Goal: Task Accomplishment & Management: Complete application form

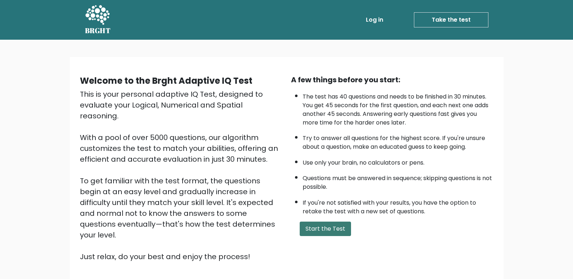
click at [323, 228] on button "Start the Test" at bounding box center [325, 229] width 51 height 14
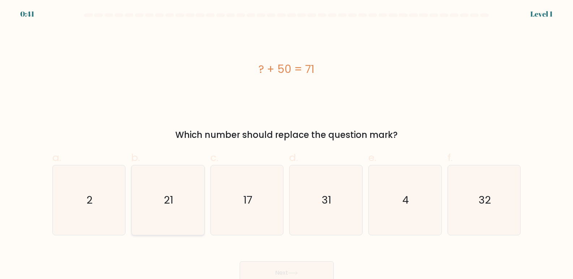
click at [179, 211] on icon "21" at bounding box center [168, 201] width 70 height 70
click at [287, 145] on input "b. 21" at bounding box center [287, 142] width 0 height 5
radio input "true"
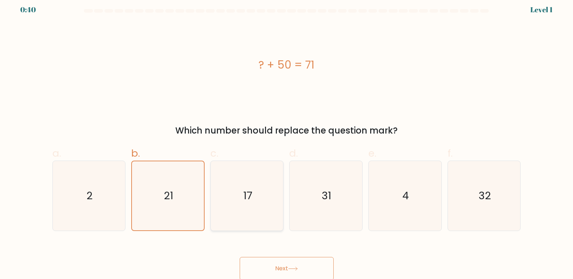
scroll to position [5, 0]
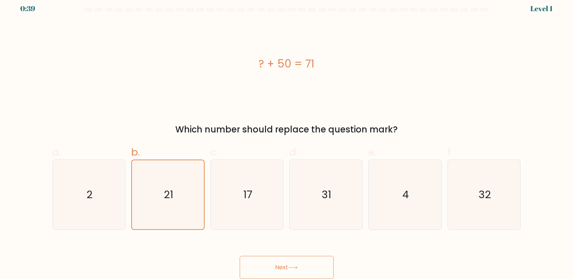
click at [297, 268] on icon at bounding box center [292, 267] width 9 height 3
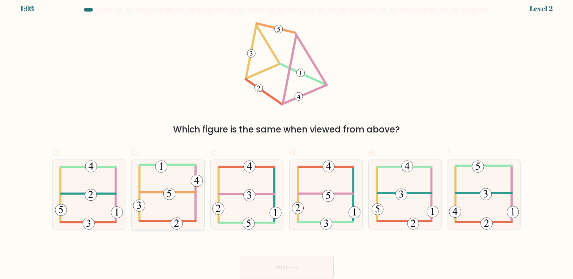
drag, startPoint x: 175, startPoint y: 195, endPoint x: 188, endPoint y: 207, distance: 17.1
click at [173, 197] on 714 at bounding box center [169, 194] width 12 height 12
click at [287, 139] on input "b." at bounding box center [287, 136] width 0 height 5
radio input "true"
click at [282, 266] on button "Next" at bounding box center [287, 267] width 94 height 23
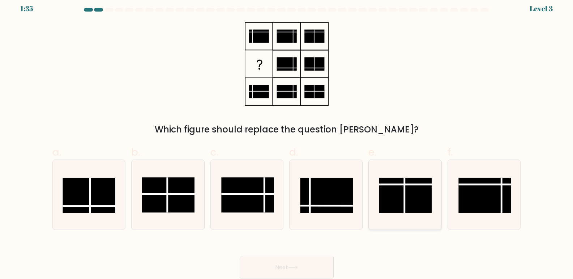
click at [396, 194] on rect at bounding box center [405, 195] width 53 height 35
click at [287, 139] on input "e." at bounding box center [287, 136] width 0 height 5
radio input "true"
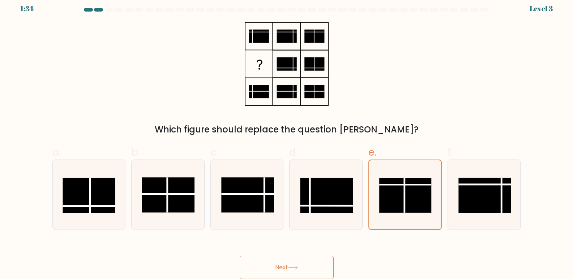
click at [280, 262] on button "Next" at bounding box center [287, 267] width 94 height 23
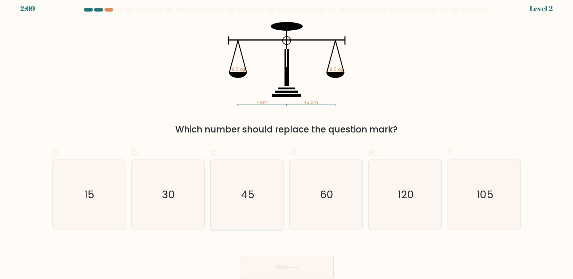
click at [229, 226] on icon "45" at bounding box center [247, 195] width 70 height 70
click at [287, 139] on input "c. 45" at bounding box center [287, 136] width 0 height 5
radio input "true"
click at [298, 261] on button "Next" at bounding box center [287, 267] width 94 height 23
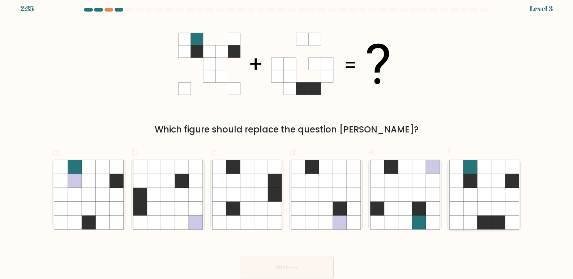
click at [485, 193] on icon at bounding box center [484, 195] width 14 height 14
click at [287, 139] on input "f." at bounding box center [287, 136] width 0 height 5
radio input "true"
click at [298, 267] on icon at bounding box center [293, 268] width 10 height 4
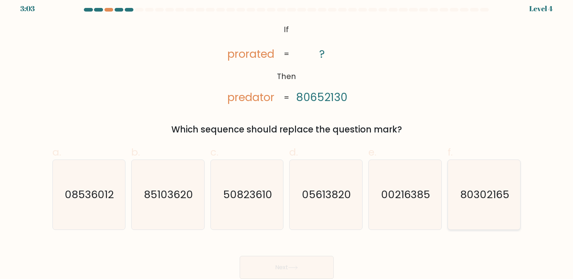
click at [461, 193] on text "80302165" at bounding box center [484, 195] width 49 height 14
click at [287, 139] on input "f. 80302165" at bounding box center [287, 136] width 0 height 5
radio input "true"
click at [305, 275] on button "Next" at bounding box center [287, 267] width 94 height 23
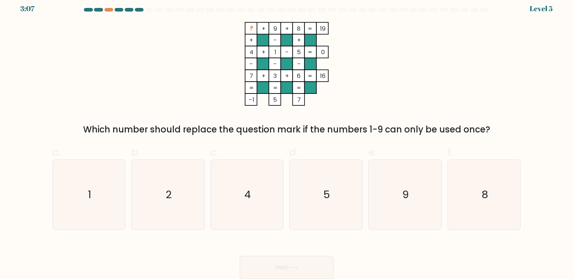
click at [365, 8] on div at bounding box center [362, 10] width 9 height 4
click at [104, 175] on icon "1" at bounding box center [89, 195] width 70 height 70
click at [287, 139] on input "a. 1" at bounding box center [287, 136] width 0 height 5
radio input "true"
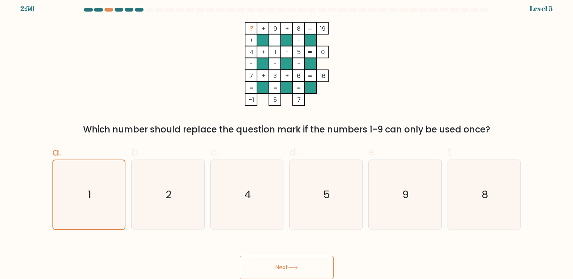
click at [297, 269] on icon at bounding box center [293, 268] width 10 height 4
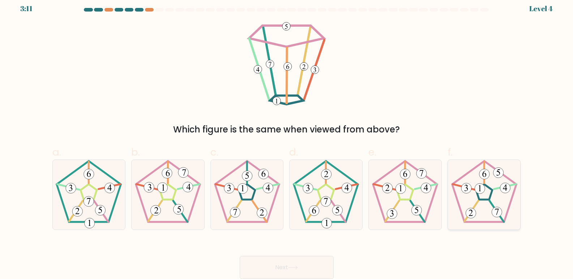
click at [488, 219] on icon at bounding box center [484, 195] width 70 height 70
click at [287, 139] on input "f." at bounding box center [287, 136] width 0 height 5
radio input "true"
click at [283, 259] on button "Next" at bounding box center [287, 267] width 94 height 23
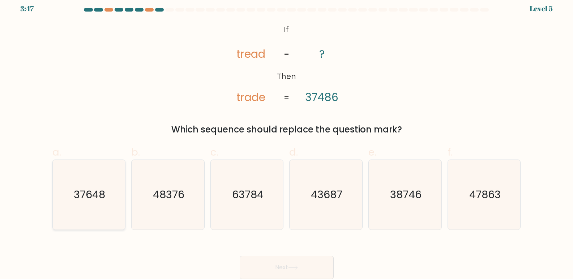
click at [95, 208] on icon "37648" at bounding box center [89, 195] width 70 height 70
click at [287, 139] on input "a. 37648" at bounding box center [287, 136] width 0 height 5
radio input "true"
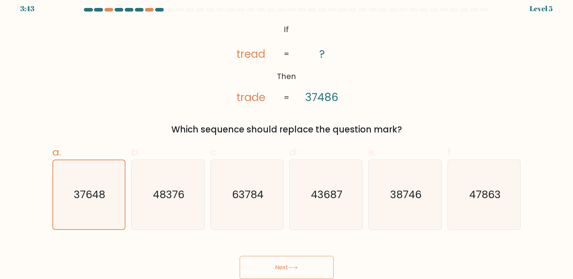
click at [289, 266] on button "Next" at bounding box center [287, 267] width 94 height 23
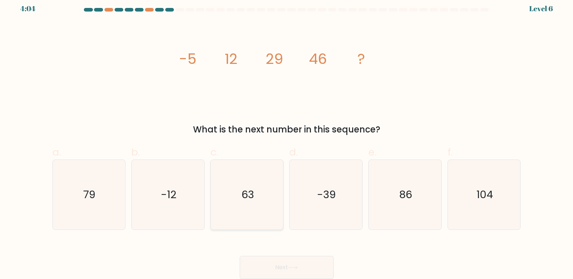
click at [247, 211] on icon "63" at bounding box center [247, 195] width 70 height 70
click at [287, 139] on input "c. 63" at bounding box center [287, 136] width 0 height 5
radio input "true"
click at [297, 268] on icon at bounding box center [292, 267] width 9 height 3
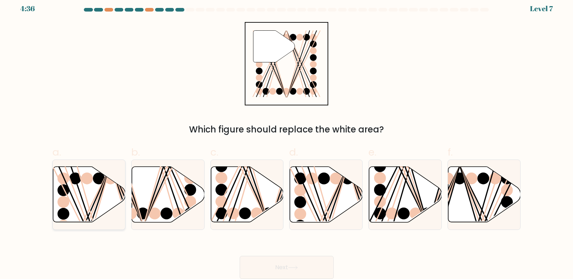
click at [69, 189] on icon at bounding box center [89, 195] width 73 height 56
click at [287, 139] on input "a." at bounding box center [287, 136] width 0 height 5
radio input "true"
click at [308, 275] on button "Next" at bounding box center [287, 267] width 94 height 23
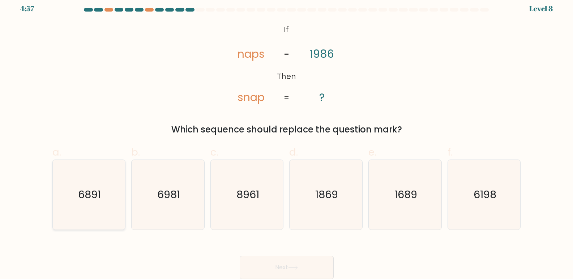
click at [103, 191] on icon "6891" at bounding box center [89, 195] width 70 height 70
click at [287, 139] on input "a. 6891" at bounding box center [287, 136] width 0 height 5
radio input "true"
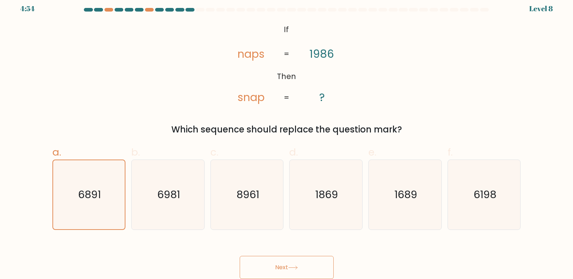
click at [306, 270] on button "Next" at bounding box center [287, 267] width 94 height 23
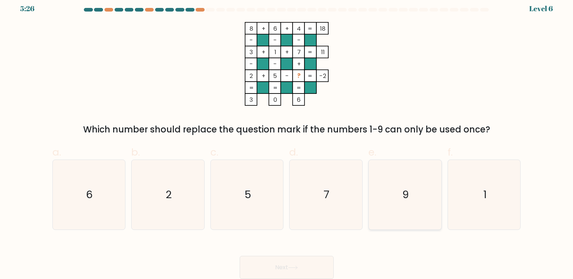
drag, startPoint x: 413, startPoint y: 196, endPoint x: 407, endPoint y: 194, distance: 6.5
click at [408, 194] on icon "9" at bounding box center [405, 195] width 70 height 70
click at [287, 139] on input "e. 9" at bounding box center [287, 136] width 0 height 5
radio input "true"
click at [310, 267] on button "Next" at bounding box center [287, 267] width 94 height 23
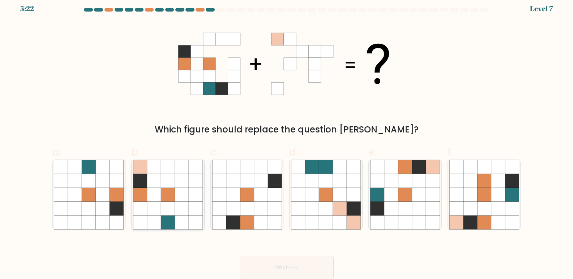
click at [178, 182] on icon at bounding box center [182, 181] width 14 height 14
click at [287, 139] on input "b." at bounding box center [287, 136] width 0 height 5
radio input "true"
click at [274, 264] on button "Next" at bounding box center [287, 267] width 94 height 23
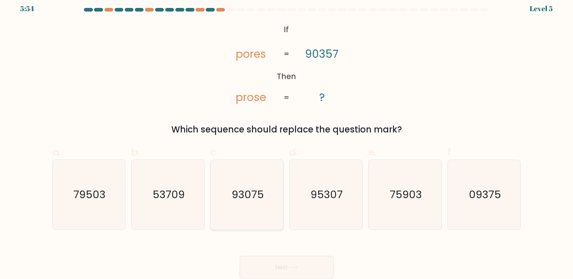
click at [271, 185] on icon "93075" at bounding box center [247, 195] width 70 height 70
click at [287, 139] on input "c. 93075" at bounding box center [287, 136] width 0 height 5
radio input "true"
click at [276, 263] on button "Next" at bounding box center [287, 267] width 94 height 23
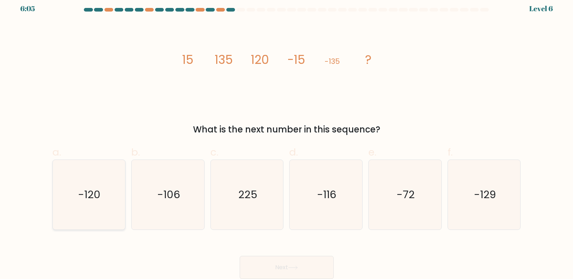
click at [106, 197] on icon "-120" at bounding box center [89, 195] width 70 height 70
click at [287, 139] on input "a. -120" at bounding box center [287, 136] width 0 height 5
radio input "true"
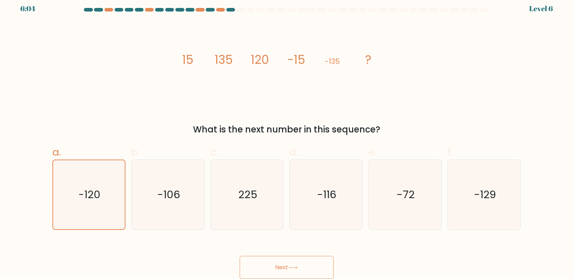
click at [267, 261] on button "Next" at bounding box center [287, 267] width 94 height 23
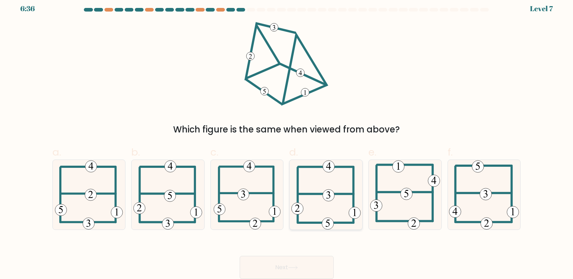
click at [325, 209] on icon at bounding box center [325, 195] width 69 height 70
click at [287, 139] on input "d." at bounding box center [287, 136] width 0 height 5
radio input "true"
click at [325, 270] on button "Next" at bounding box center [287, 267] width 94 height 23
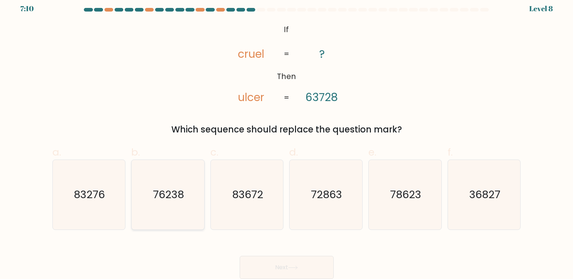
click at [178, 205] on icon "76238" at bounding box center [168, 195] width 70 height 70
click at [287, 139] on input "b. 76238" at bounding box center [287, 136] width 0 height 5
radio input "true"
click at [395, 213] on icon "78623" at bounding box center [405, 195] width 70 height 70
click at [287, 139] on input "e. 78623" at bounding box center [287, 136] width 0 height 5
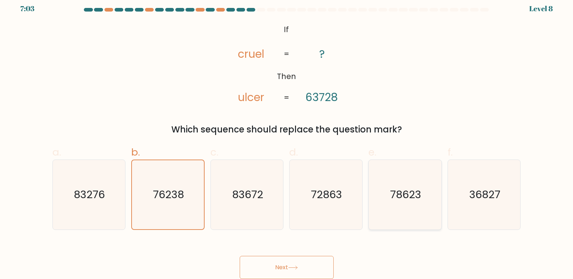
radio input "true"
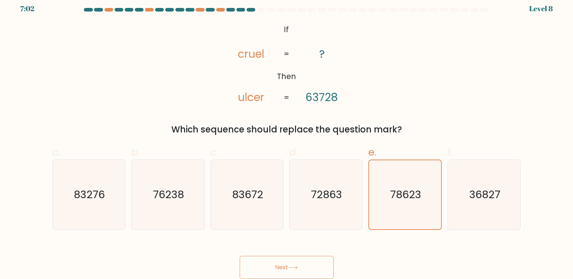
click at [317, 272] on button "Next" at bounding box center [287, 267] width 94 height 23
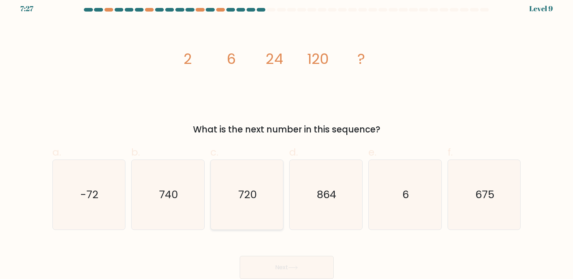
click at [248, 178] on icon "720" at bounding box center [247, 195] width 70 height 70
click at [287, 139] on input "c. 720" at bounding box center [287, 136] width 0 height 5
radio input "true"
click at [307, 271] on button "Next" at bounding box center [287, 267] width 94 height 23
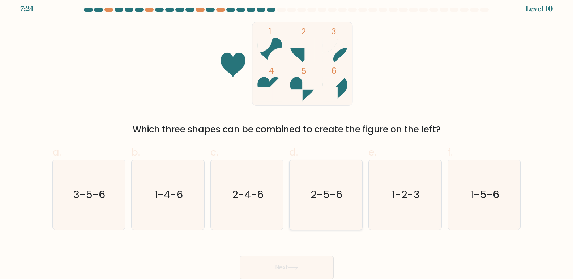
click at [320, 190] on text "2-5-6" at bounding box center [327, 195] width 32 height 14
click at [287, 139] on input "d. 2-5-6" at bounding box center [287, 136] width 0 height 5
radio input "true"
click at [314, 257] on button "Next" at bounding box center [287, 267] width 94 height 23
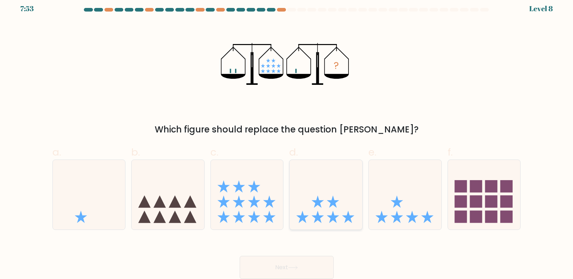
click at [334, 211] on icon at bounding box center [325, 195] width 73 height 60
click at [287, 139] on input "d." at bounding box center [287, 136] width 0 height 5
radio input "true"
click at [305, 265] on button "Next" at bounding box center [287, 267] width 94 height 23
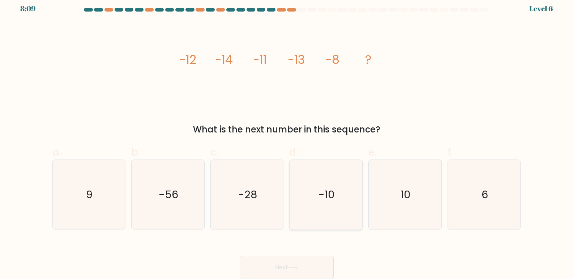
click at [340, 198] on icon "-10" at bounding box center [326, 195] width 70 height 70
click at [287, 139] on input "d. -10" at bounding box center [287, 136] width 0 height 5
radio input "true"
click at [305, 263] on button "Next" at bounding box center [287, 267] width 94 height 23
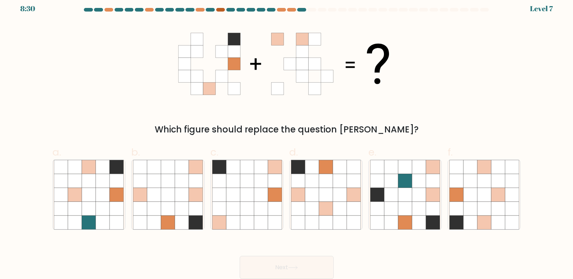
click at [223, 10] on div at bounding box center [220, 10] width 9 height 4
click at [293, 10] on div at bounding box center [291, 10] width 9 height 4
click at [542, 12] on form at bounding box center [286, 143] width 573 height 271
click at [430, 195] on icon at bounding box center [433, 195] width 14 height 14
click at [287, 139] on input "e." at bounding box center [287, 136] width 0 height 5
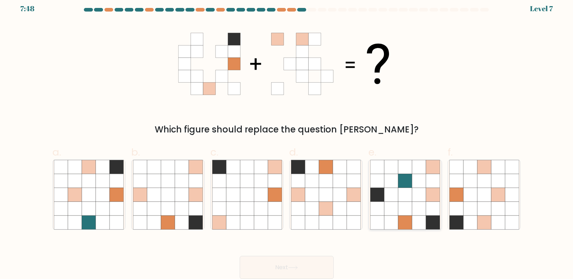
radio input "true"
click at [304, 266] on button "Next" at bounding box center [287, 267] width 94 height 23
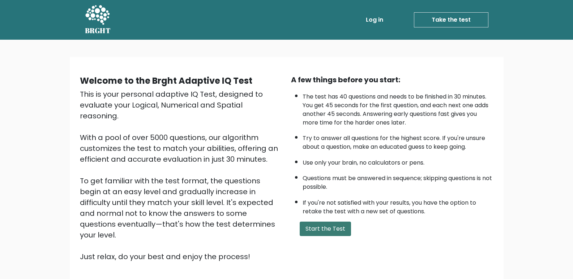
click at [341, 232] on button "Start the Test" at bounding box center [325, 229] width 51 height 14
click at [467, 19] on link "Take the test" at bounding box center [451, 19] width 74 height 15
click at [452, 9] on ul "Log in Take the test Take the test" at bounding box center [411, 19] width 153 height 21
click at [323, 227] on button "Start the Test" at bounding box center [325, 229] width 51 height 14
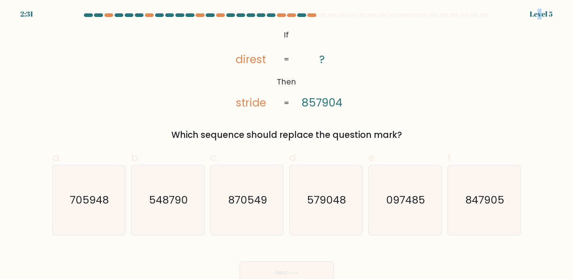
drag, startPoint x: 539, startPoint y: 12, endPoint x: 542, endPoint y: 9, distance: 4.6
click at [542, 9] on div "Level 5" at bounding box center [540, 14] width 23 height 11
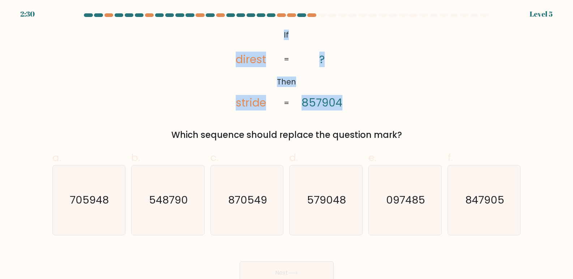
drag, startPoint x: 551, startPoint y: 18, endPoint x: 532, endPoint y: 21, distance: 19.8
click at [532, 21] on form "If ?" at bounding box center [286, 148] width 573 height 271
click at [306, 83] on icon "@import url('[URL][DOMAIN_NAME]); If Then direst stride ? 857904 = =" at bounding box center [286, 69] width 136 height 84
